Goal: Answer question/provide support: Share knowledge or assist other users

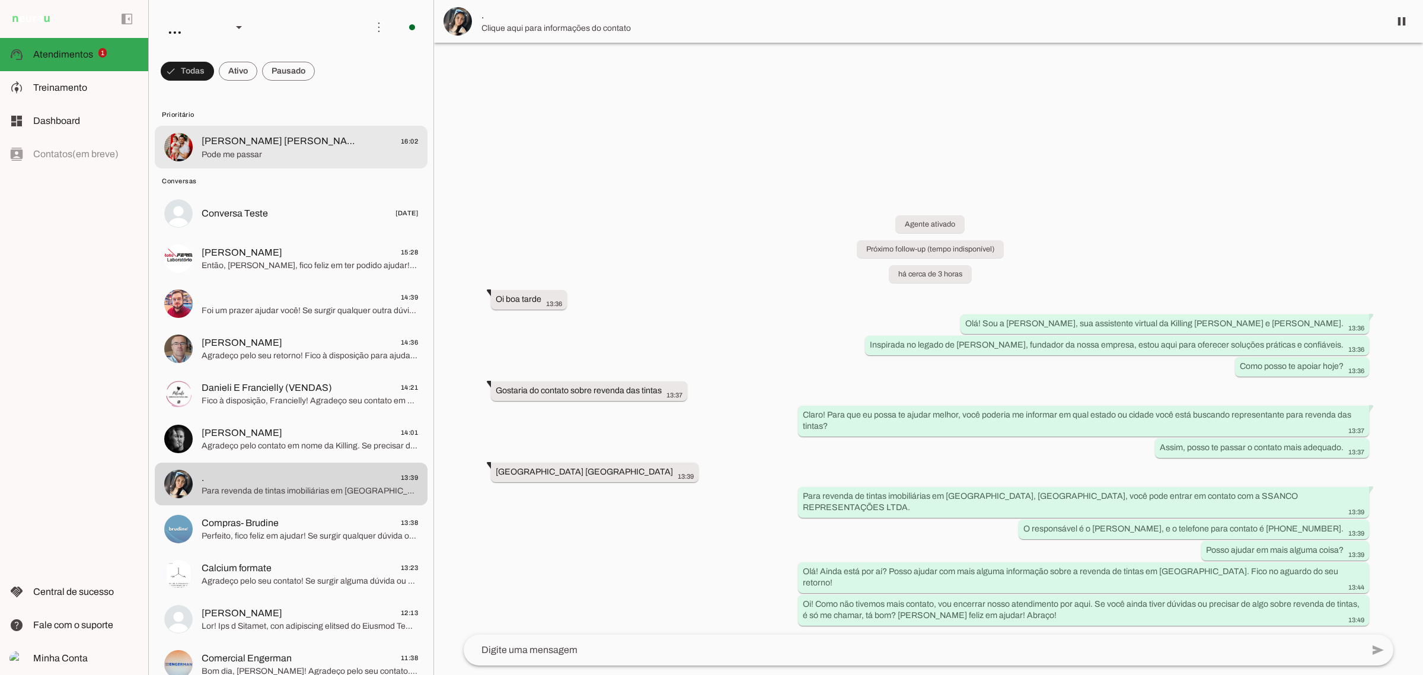
click at [297, 139] on span "[PERSON_NAME] [PERSON_NAME]" at bounding box center [280, 141] width 156 height 14
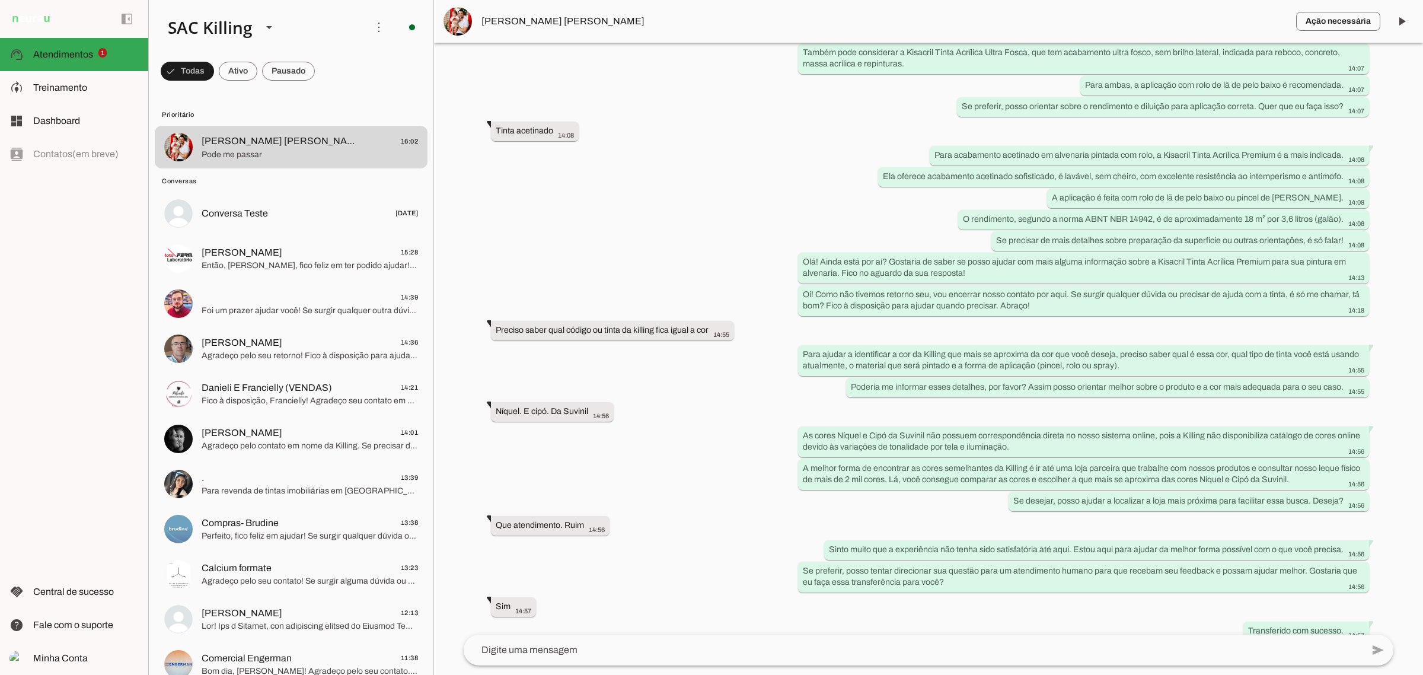
scroll to position [482, 0]
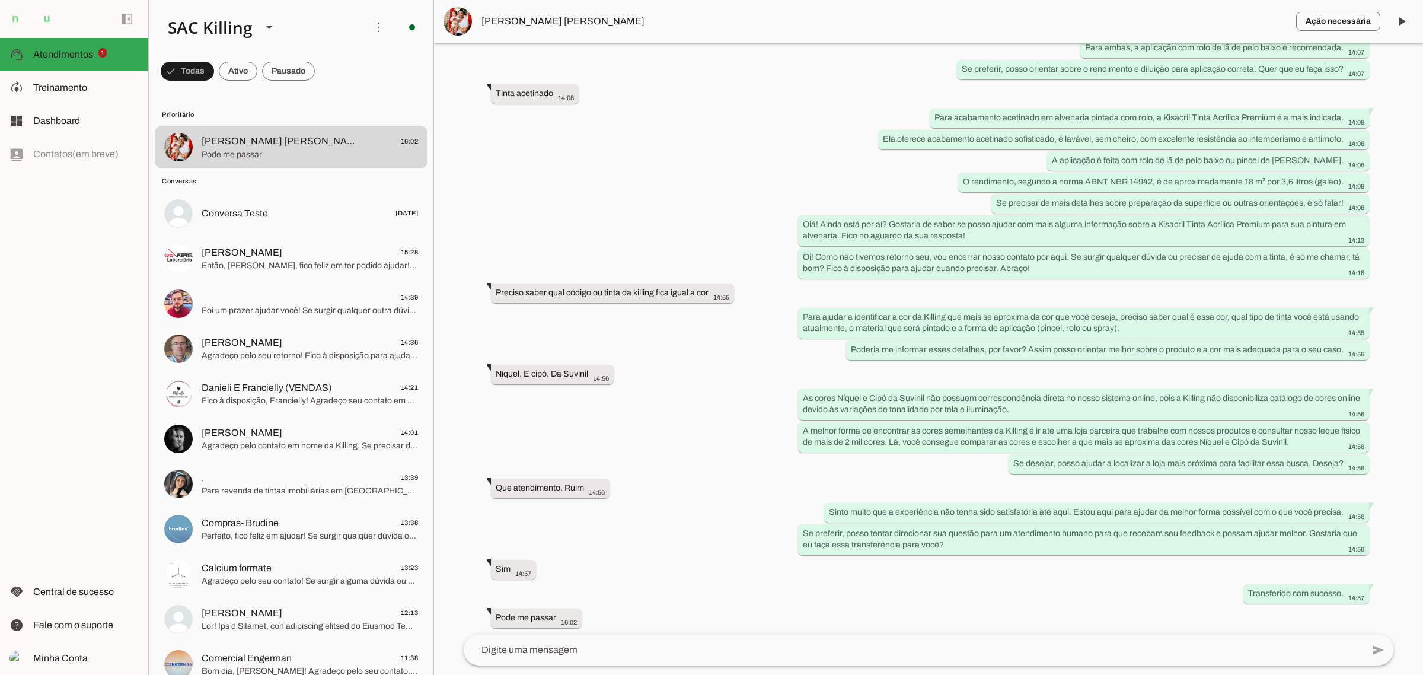
click at [606, 645] on textarea at bounding box center [913, 650] width 899 height 14
click at [600, 653] on textarea at bounding box center [913, 650] width 899 height 14
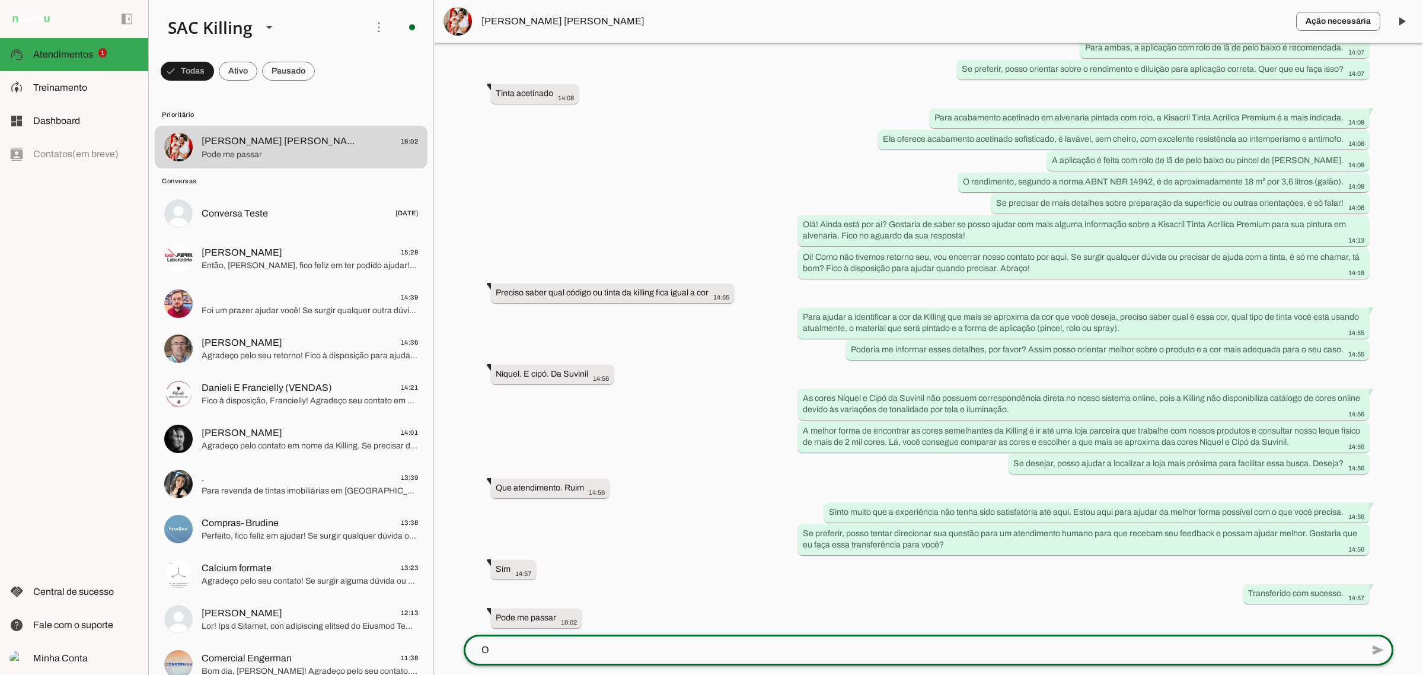
scroll to position [0, 0]
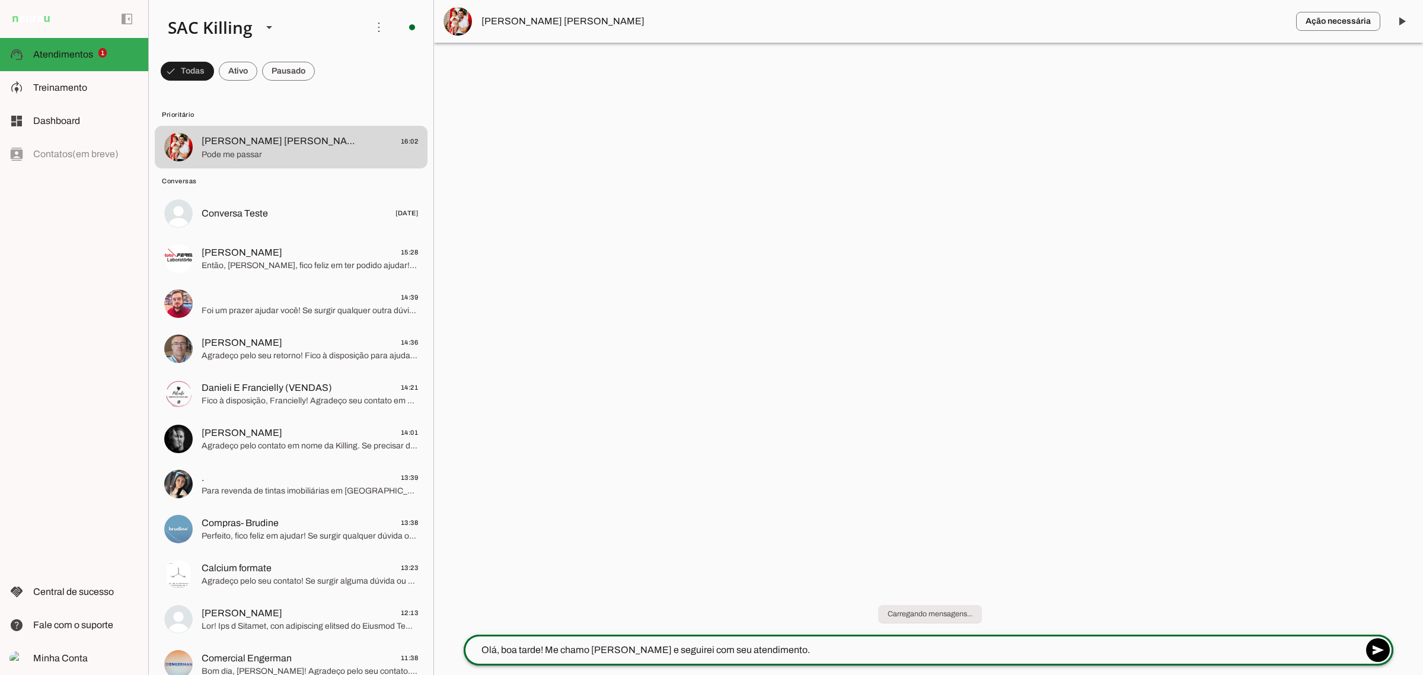
type textarea "Olá, boa tarde! Me chamo [PERSON_NAME] e seguirei com seu atendimento."
type textarea "P"
type textarea "Você deseja comprar a tinta ou você é da loja nossa cliente que possui a maquin…"
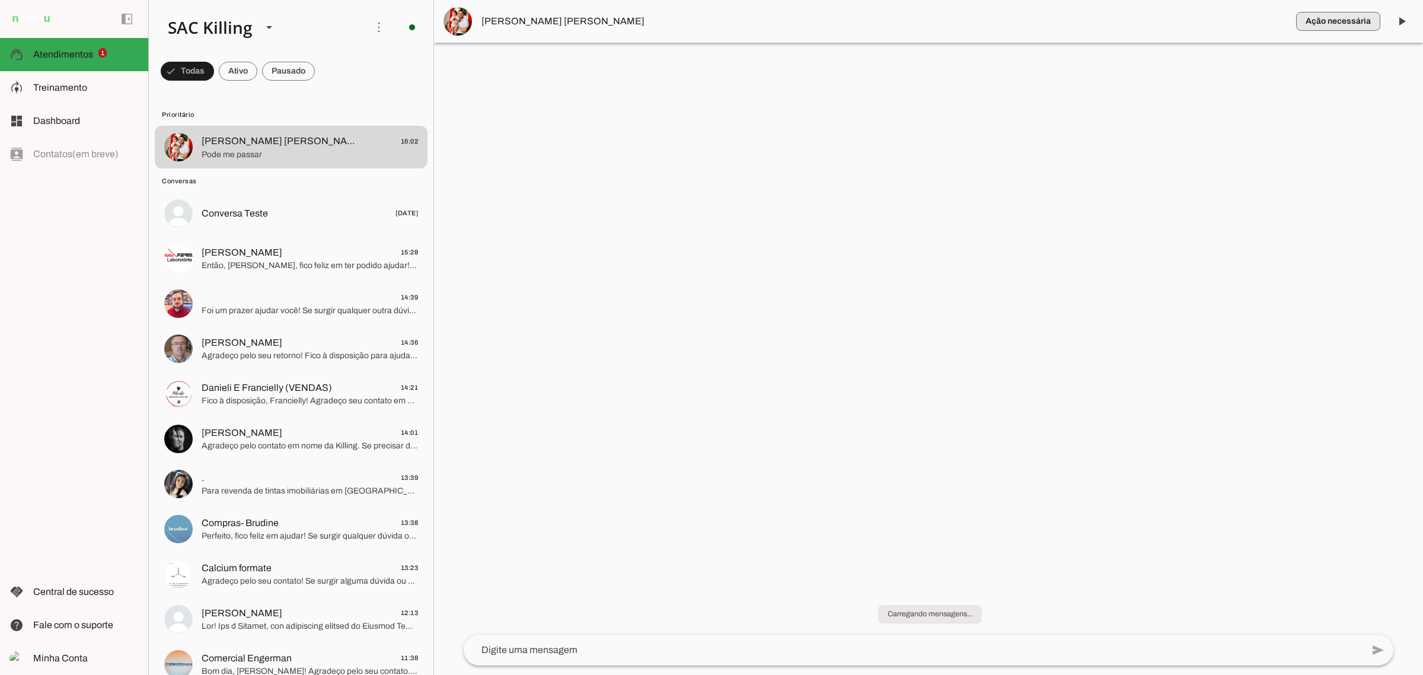
click at [1328, 31] on span "button" at bounding box center [1338, 21] width 84 height 28
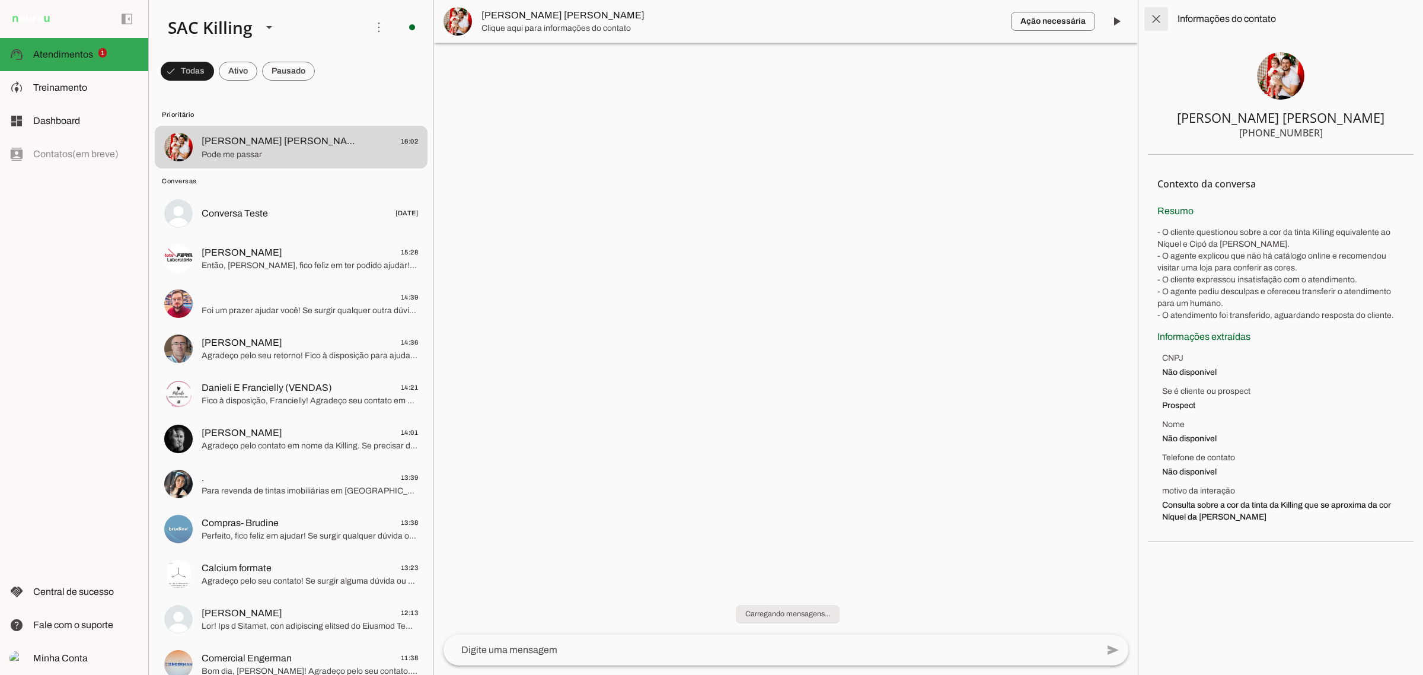
click at [1153, 18] on span at bounding box center [1156, 19] width 28 height 28
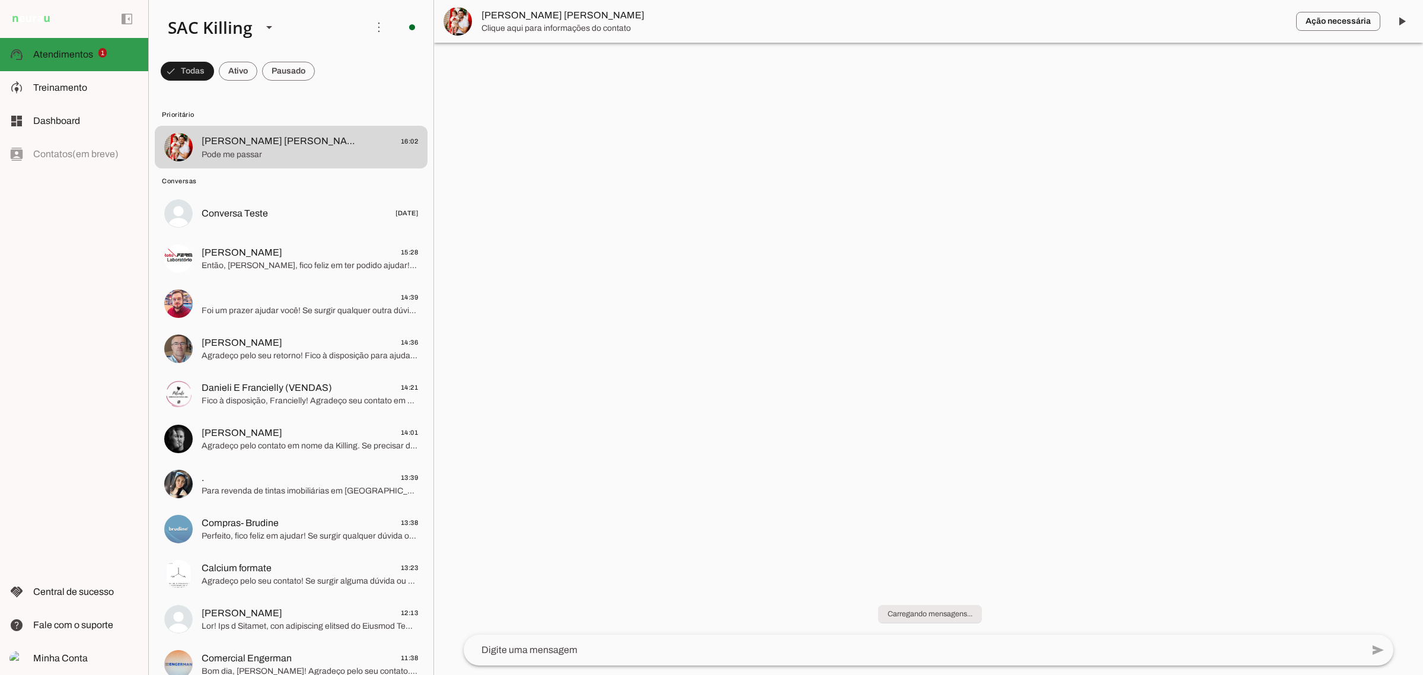
click at [82, 46] on md-item "support_agent Atendimentos Atendimentos 1" at bounding box center [74, 54] width 148 height 33
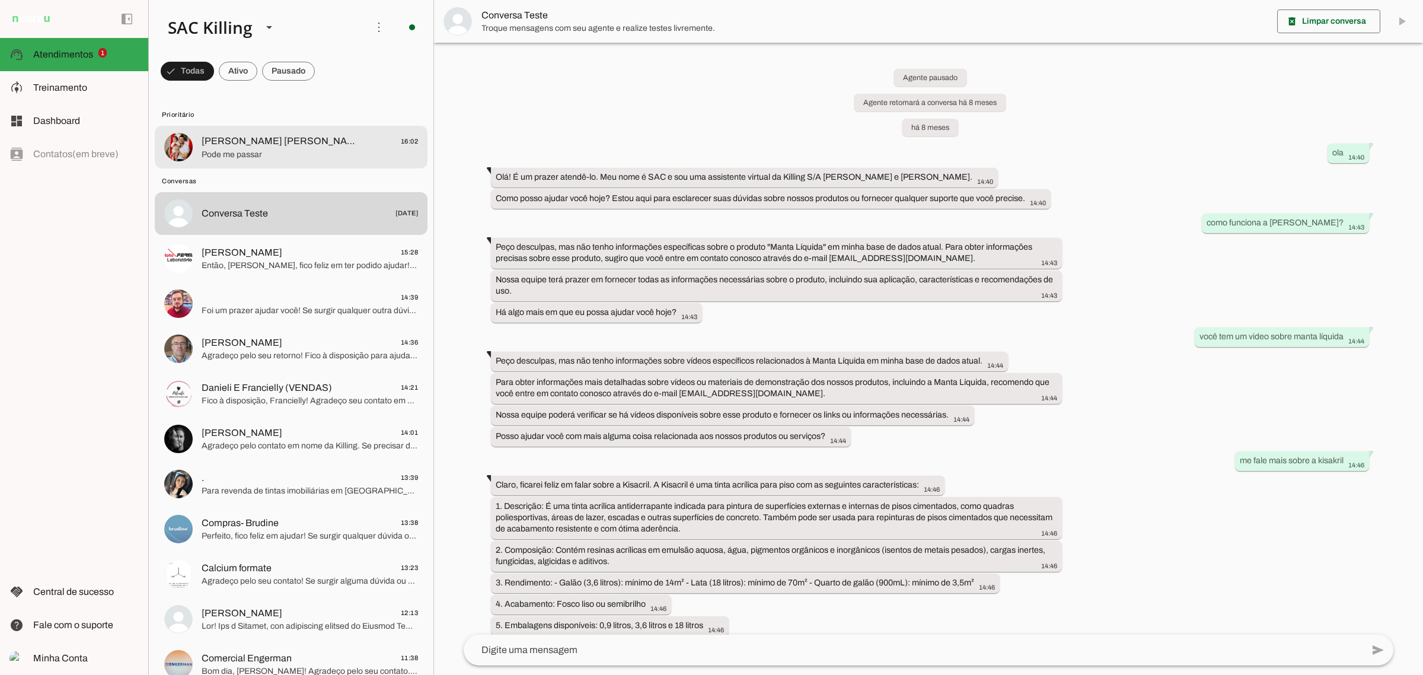
scroll to position [9247, 0]
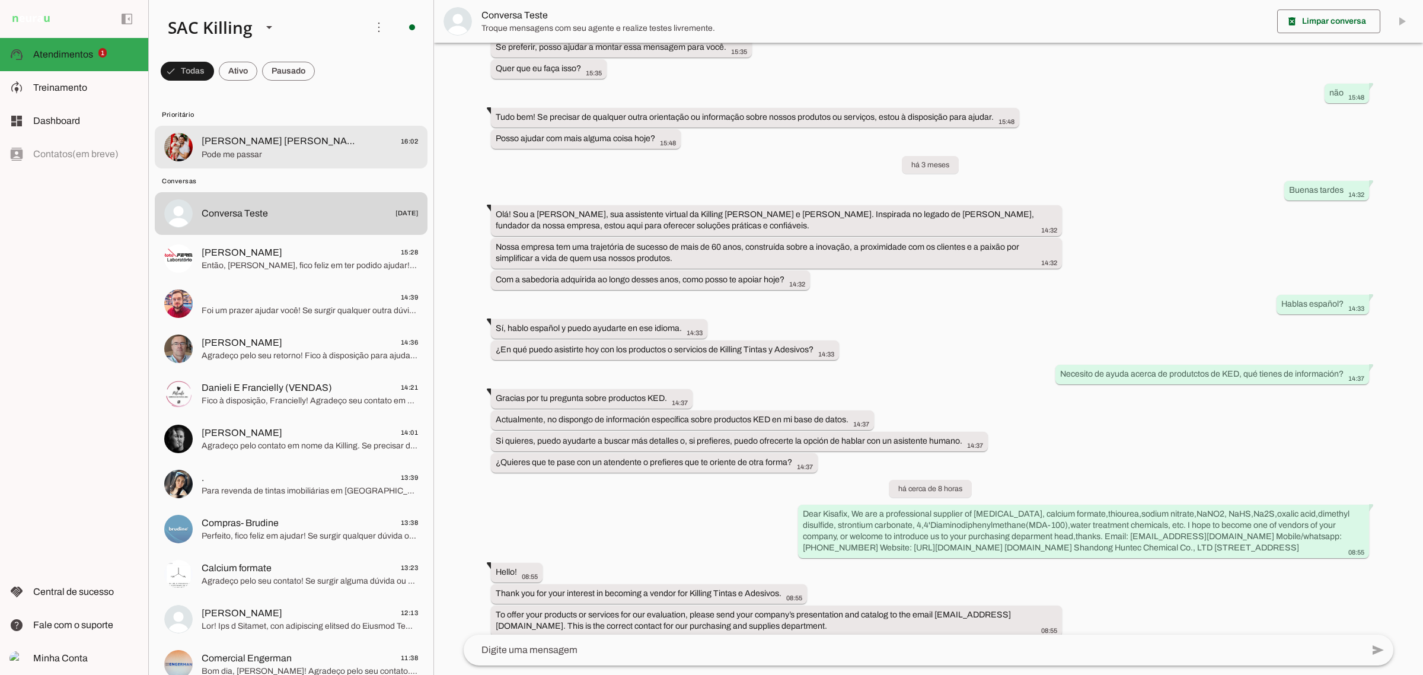
click at [253, 146] on span "[PERSON_NAME] [PERSON_NAME]" at bounding box center [280, 141] width 156 height 14
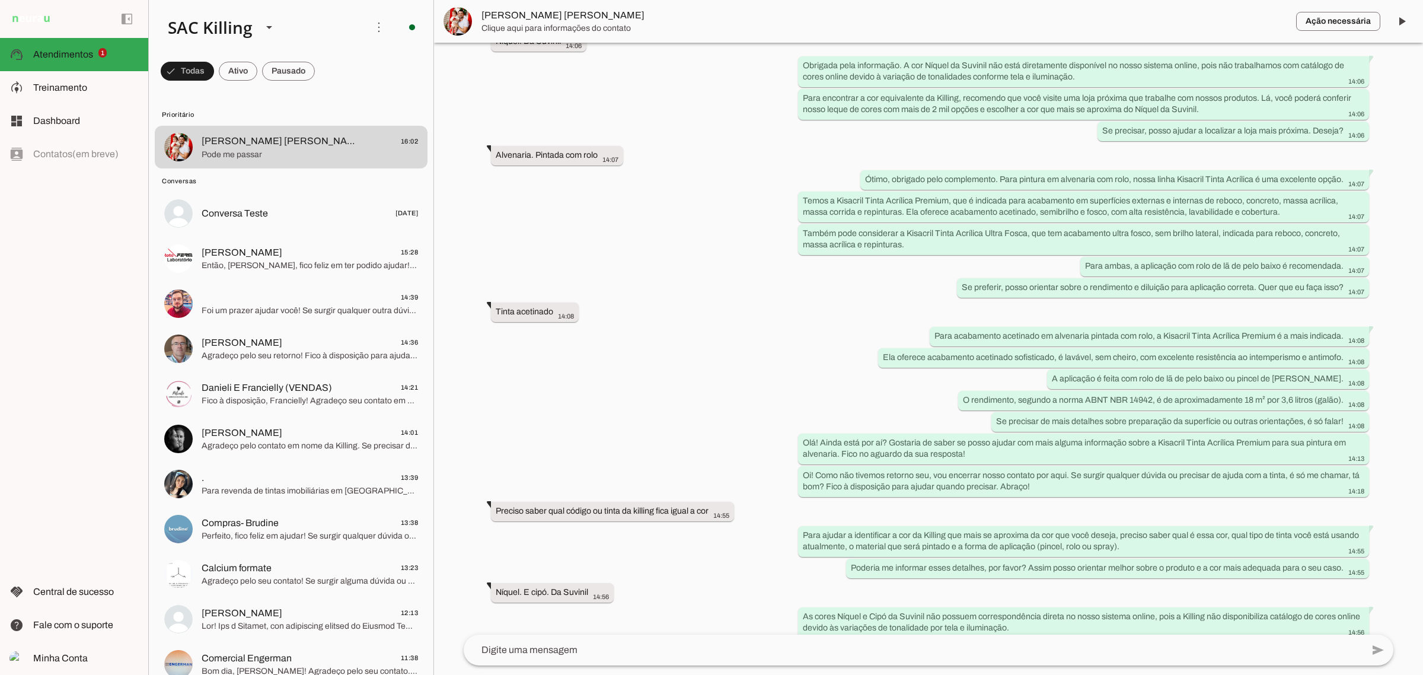
scroll to position [528, 0]
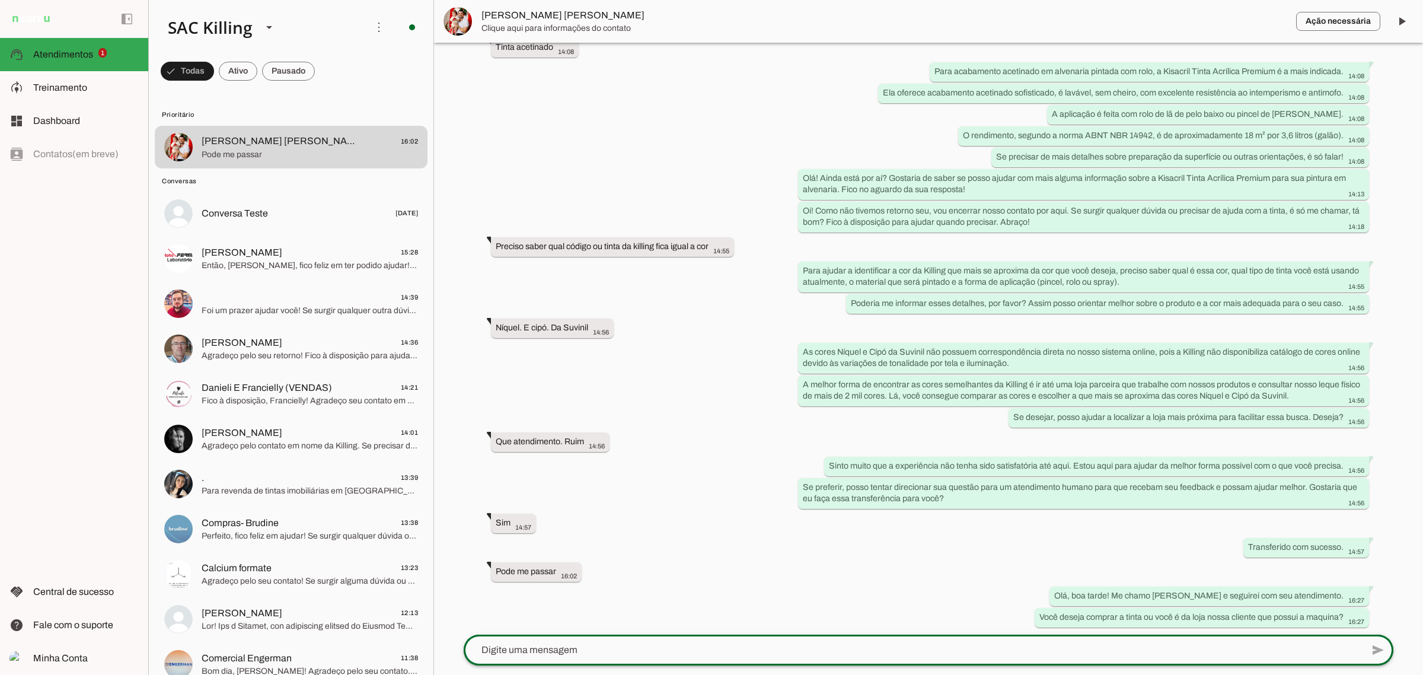
click at [636, 659] on div at bounding box center [913, 649] width 899 height 31
